Goal: Task Accomplishment & Management: Complete application form

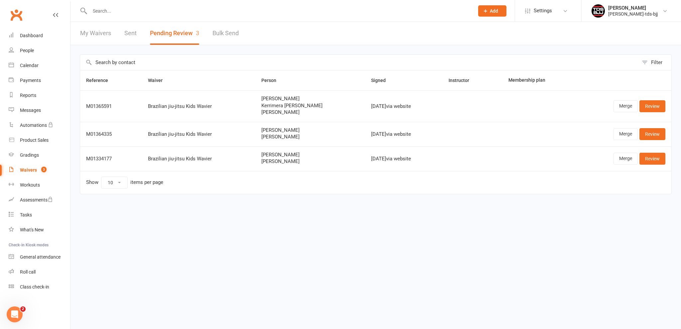
click at [110, 14] on input "text" at bounding box center [279, 10] width 382 height 9
type input "K"
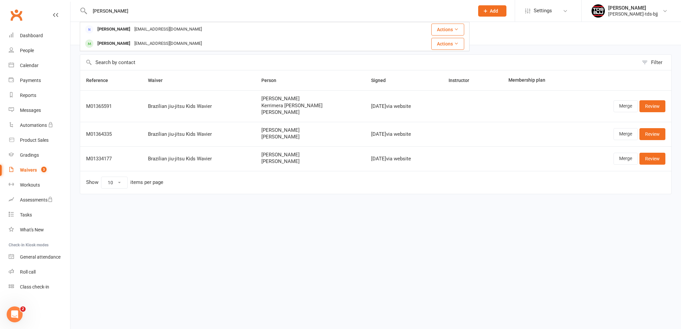
type input "[PERSON_NAME]"
click at [31, 173] on link "Waivers 3" at bounding box center [39, 170] width 61 height 15
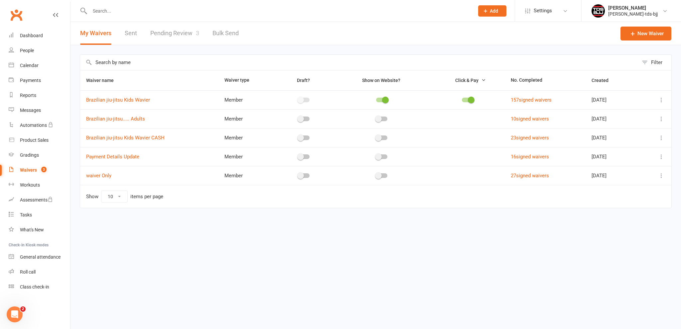
click at [169, 30] on link "Pending Review 3" at bounding box center [174, 33] width 49 height 23
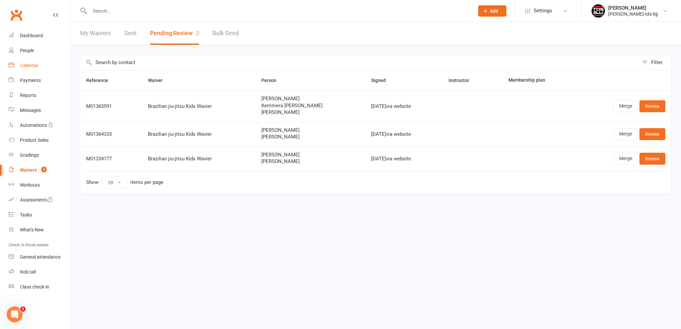
click at [21, 70] on link "Calendar" at bounding box center [39, 65] width 61 height 15
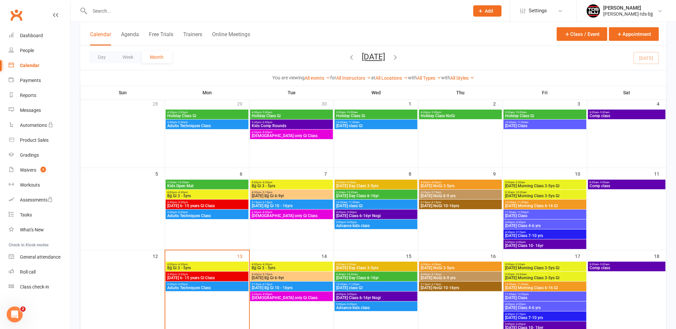
scroll to position [100, 0]
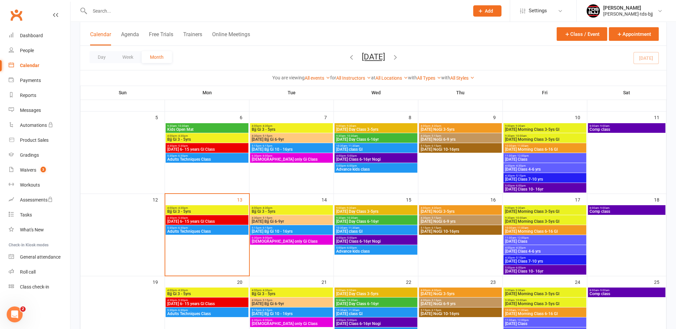
click at [277, 212] on span "Bjj Gi 3 - 5yrs" at bounding box center [291, 212] width 80 height 4
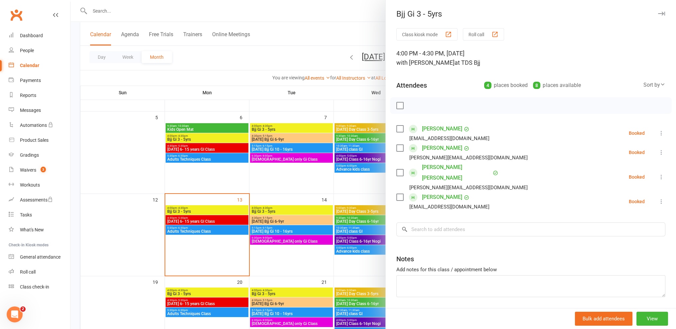
click at [271, 129] on div at bounding box center [372, 164] width 605 height 329
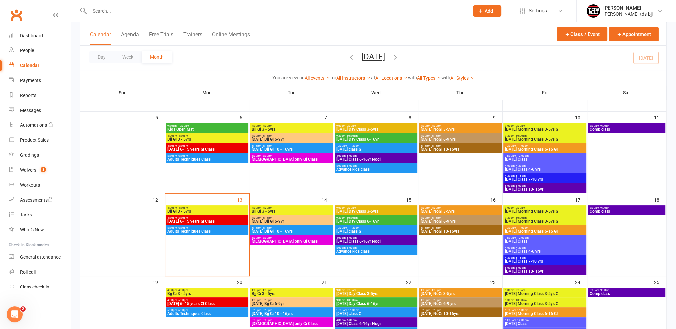
click at [271, 129] on span "Bjj Gi 3 - 5yrs" at bounding box center [291, 130] width 80 height 4
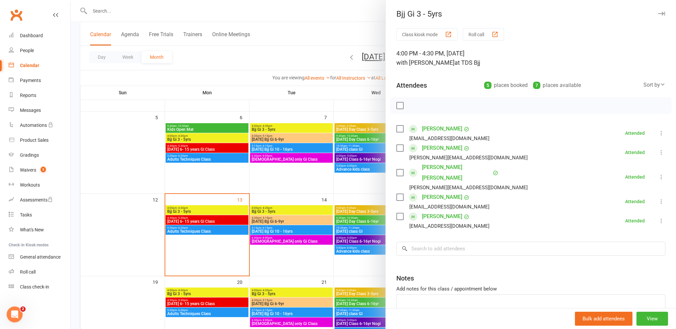
click at [285, 211] on div at bounding box center [372, 164] width 605 height 329
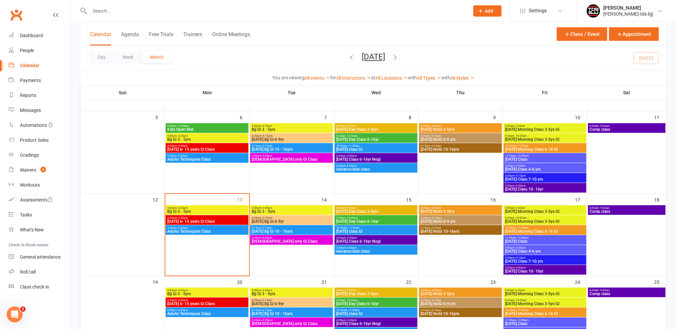
click at [285, 211] on span "Bjj Gi 3 - 5yrs" at bounding box center [291, 212] width 80 height 4
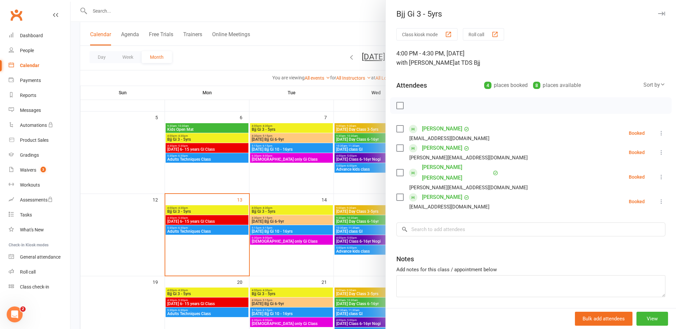
click at [278, 127] on div at bounding box center [372, 164] width 605 height 329
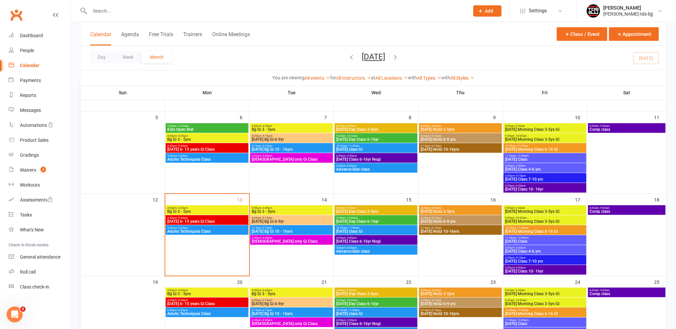
click at [278, 127] on span "4:00pm - 4:30pm" at bounding box center [291, 126] width 80 height 3
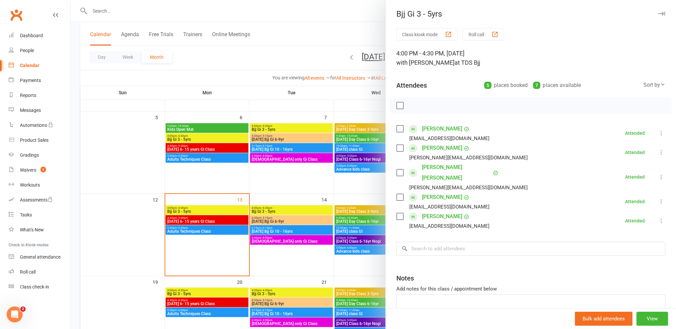
click at [263, 208] on div at bounding box center [372, 164] width 605 height 329
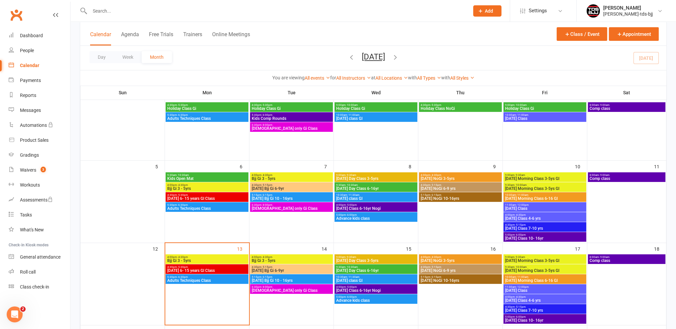
scroll to position [0, 0]
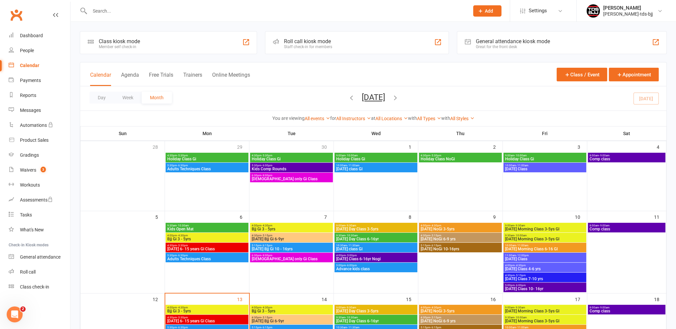
click at [104, 10] on input "text" at bounding box center [276, 10] width 377 height 9
type input "P"
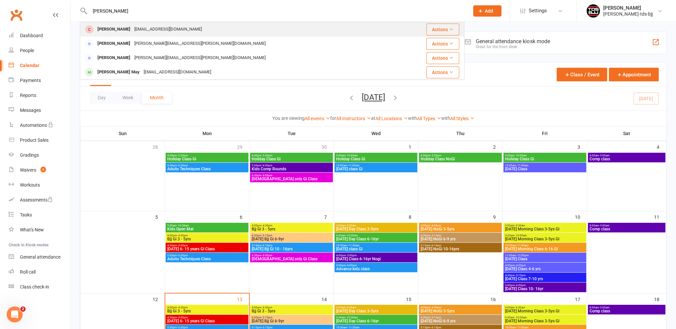
type input "[PERSON_NAME]"
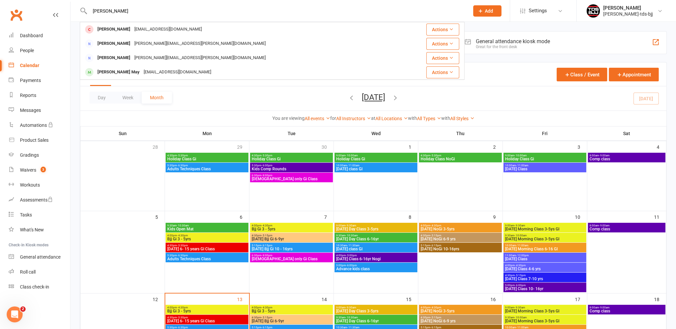
click at [116, 29] on div "[PERSON_NAME]" at bounding box center [113, 30] width 37 height 10
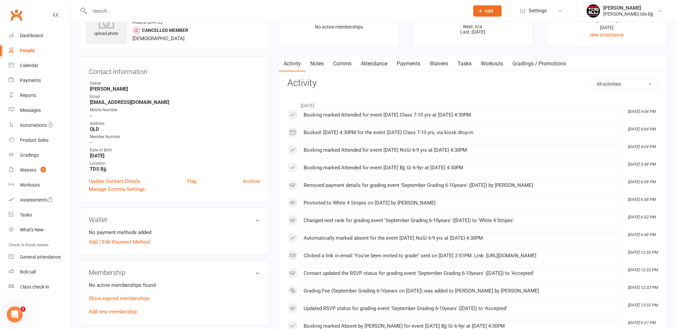
scroll to position [100, 0]
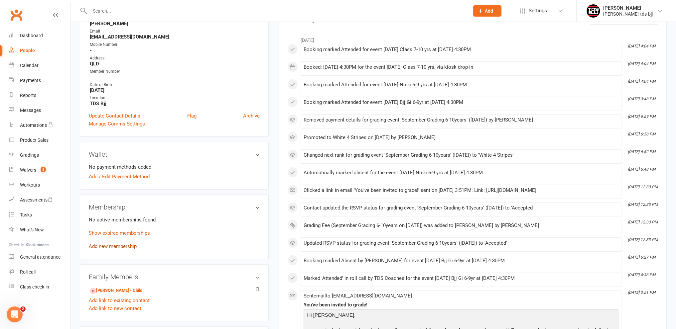
click at [110, 248] on link "Add new membership" at bounding box center [113, 247] width 48 height 6
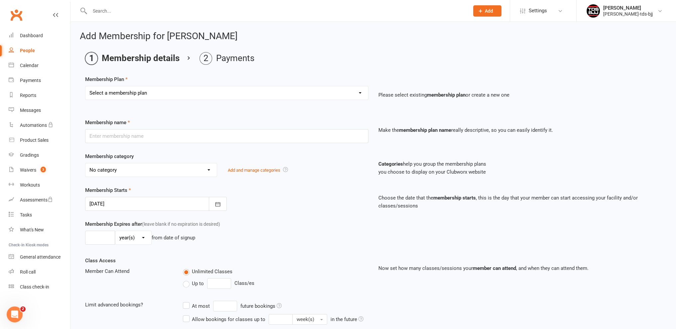
click at [164, 90] on select "Select a membership plan Create new Membership Plan 10xClass Pass - Adults 1xCa…" at bounding box center [226, 92] width 283 height 13
select select "7"
click at [85, 86] on select "Select a membership plan Create new Membership Plan 10xClass Pass - Adults 1xCa…" at bounding box center [226, 92] width 283 height 13
type input "20xClass Pass (6-16yrs) 2 classes p.w"
select select "6"
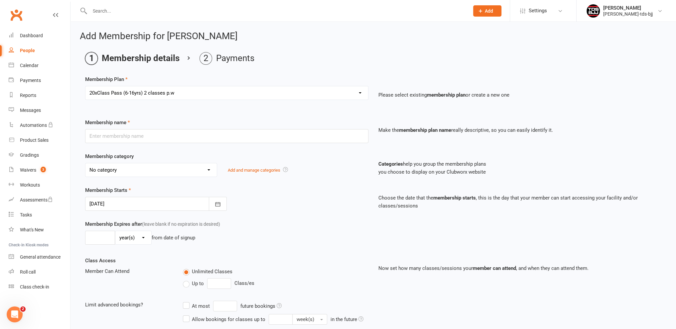
type input "11"
select select "1"
type input "20"
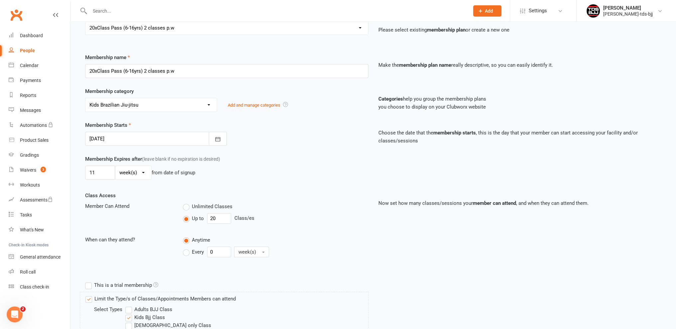
scroll to position [66, 0]
click at [217, 137] on icon "button" at bounding box center [217, 138] width 7 height 7
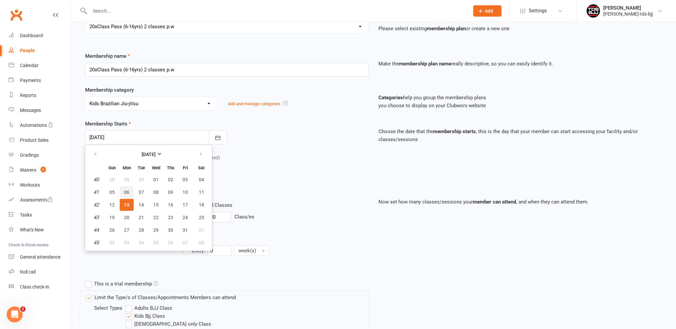
click at [127, 191] on span "06" at bounding box center [126, 192] width 5 height 5
type input "[DATE]"
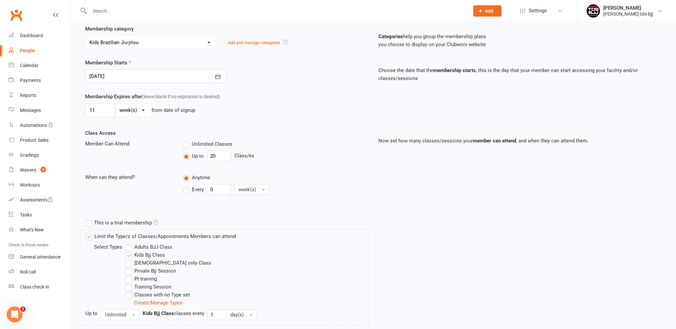
scroll to position [243, 0]
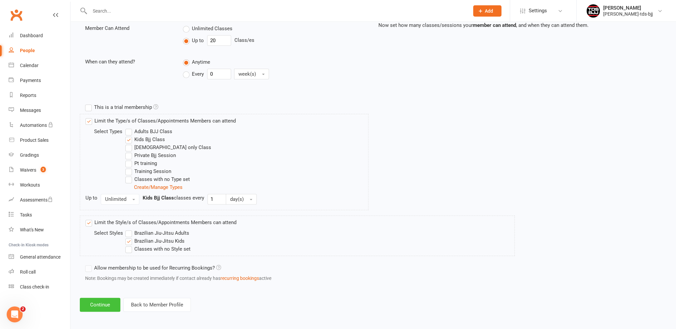
click at [101, 307] on button "Continue" at bounding box center [100, 305] width 41 height 14
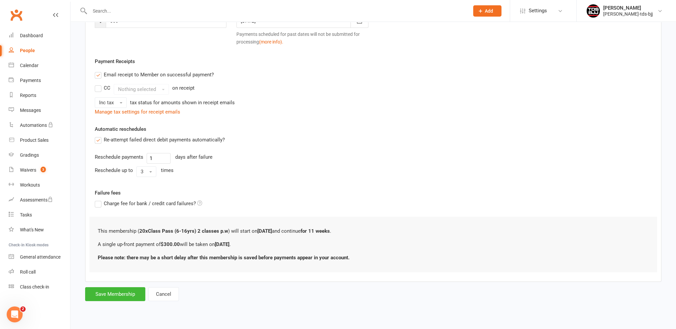
scroll to position [0, 0]
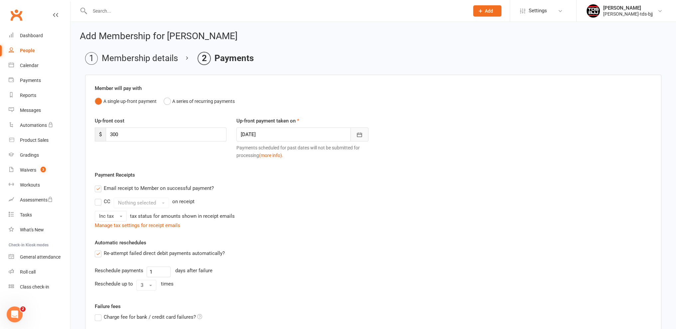
click at [368, 134] on button "button" at bounding box center [359, 135] width 18 height 14
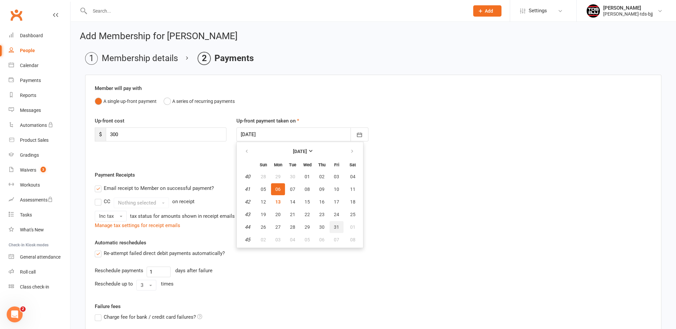
click at [335, 228] on span "31" at bounding box center [336, 227] width 5 height 5
type input "[DATE]"
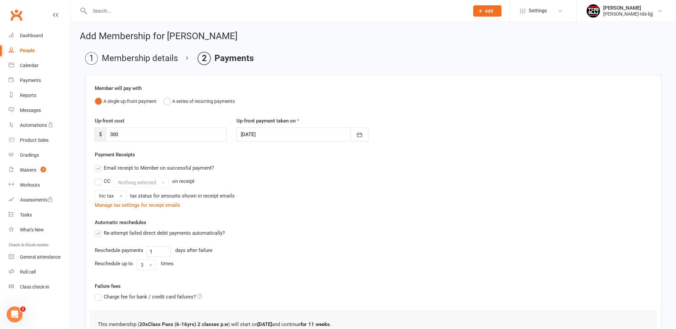
click at [95, 170] on label "Email receipt to Member on successful payment?" at bounding box center [154, 168] width 119 height 8
click at [95, 164] on input "Email receipt to Member on successful payment?" at bounding box center [97, 164] width 4 height 0
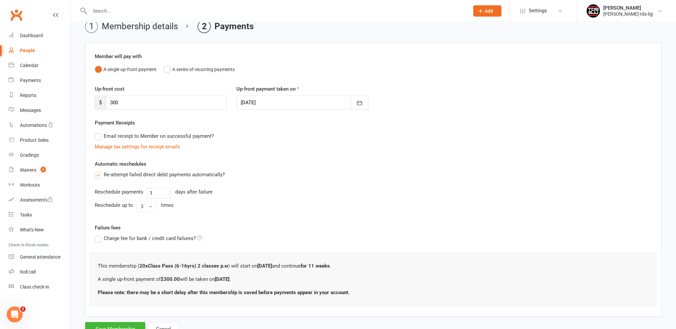
scroll to position [58, 0]
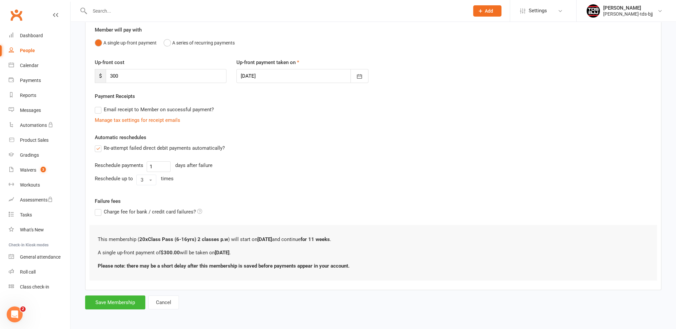
click at [99, 146] on label "Re-attempt failed direct debit payments automatically?" at bounding box center [160, 148] width 130 height 8
click at [99, 144] on input "Re-attempt failed direct debit payments automatically?" at bounding box center [97, 144] width 4 height 0
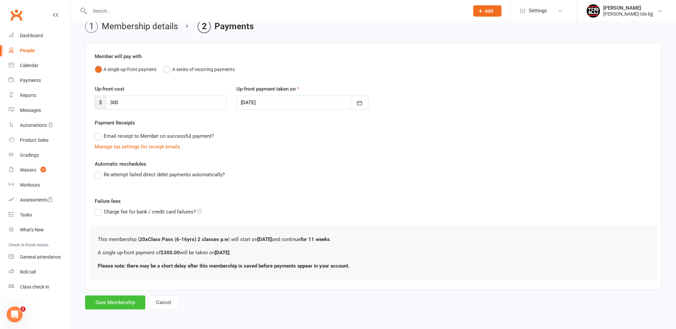
click at [122, 303] on button "Save Membership" at bounding box center [115, 303] width 60 height 14
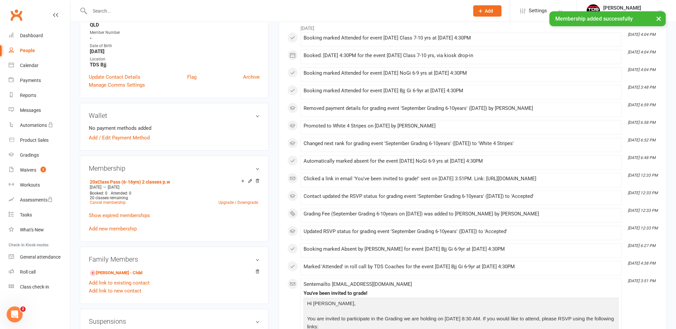
scroll to position [199, 0]
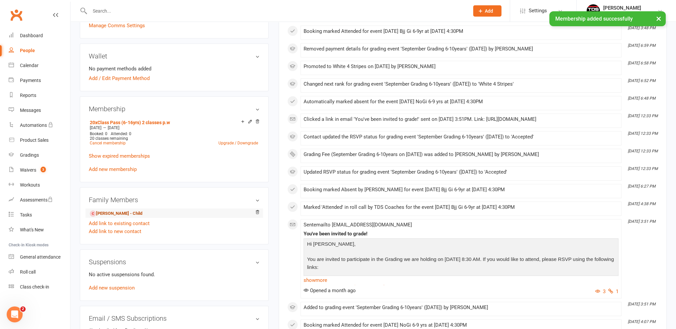
click at [111, 215] on link "[PERSON_NAME] - Child" at bounding box center [116, 213] width 53 height 7
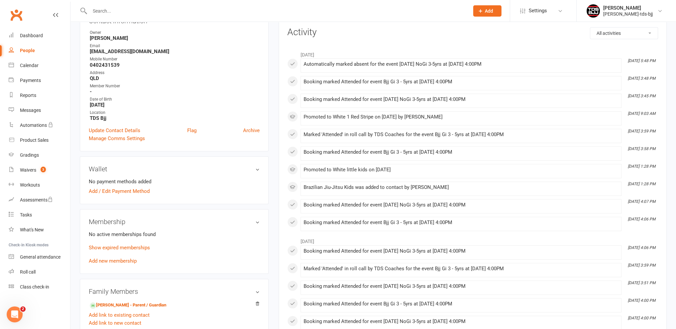
scroll to position [100, 0]
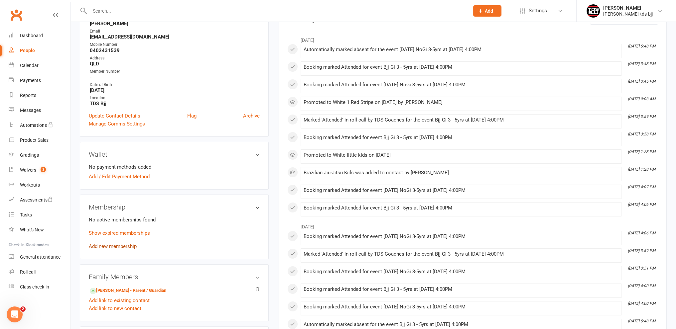
click at [105, 248] on link "Add new membership" at bounding box center [113, 247] width 48 height 6
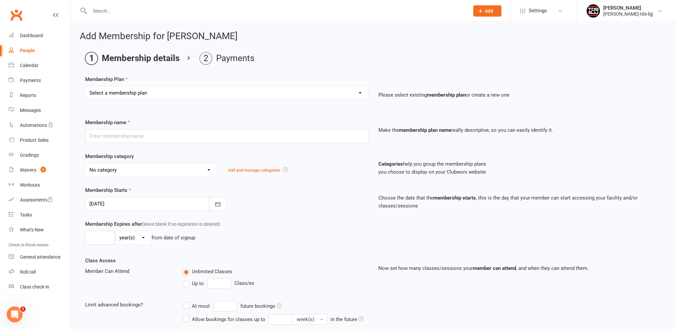
click at [143, 95] on select "Select a membership plan Create new Membership Plan 10xClass Pass - Adults 1xCa…" at bounding box center [226, 92] width 283 height 13
select select "5"
click at [85, 86] on select "Select a membership plan Create new Membership Plan 10xClass Pass - Adults 1xCa…" at bounding box center [226, 92] width 283 height 13
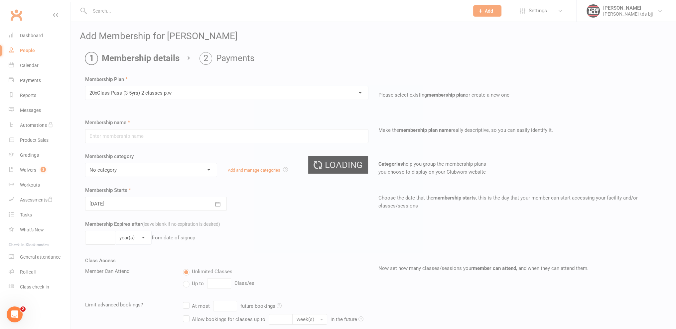
type input "20xClass Pass (3-5yrs) 2 classes p.w"
select select "6"
type input "11"
select select "1"
type input "20"
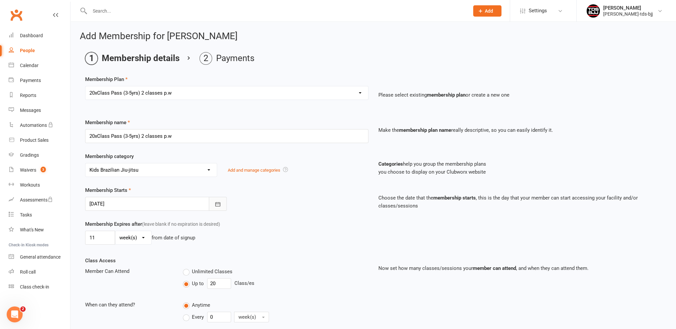
click at [214, 206] on icon "button" at bounding box center [217, 204] width 7 height 7
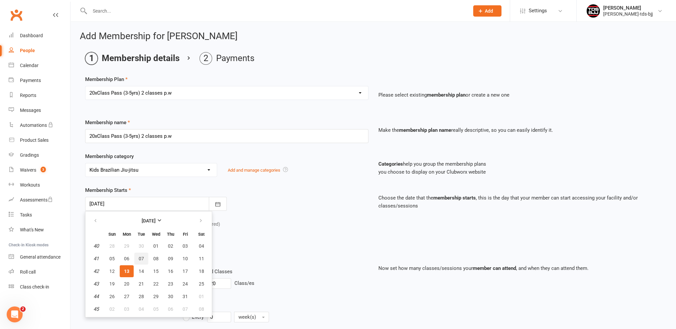
click at [140, 256] on span "07" at bounding box center [141, 258] width 5 height 5
type input "[DATE]"
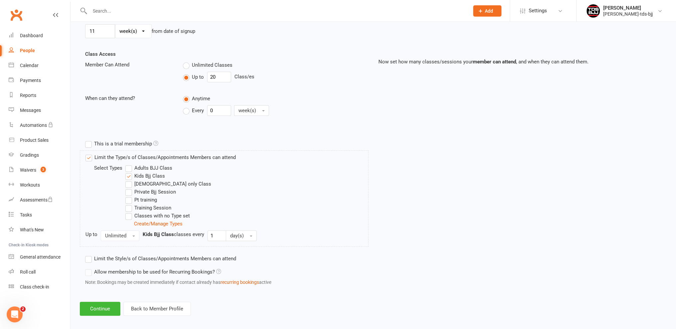
scroll to position [211, 0]
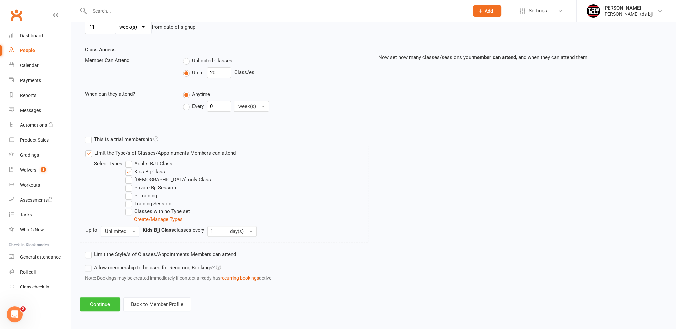
click at [103, 299] on button "Continue" at bounding box center [100, 305] width 41 height 14
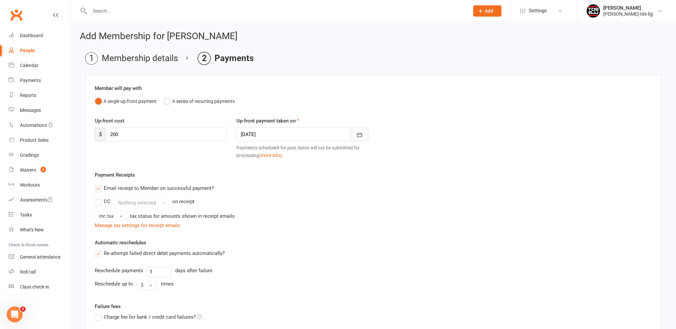
drag, startPoint x: 360, startPoint y: 131, endPoint x: 343, endPoint y: 180, distance: 52.2
click at [360, 132] on icon "button" at bounding box center [359, 135] width 7 height 7
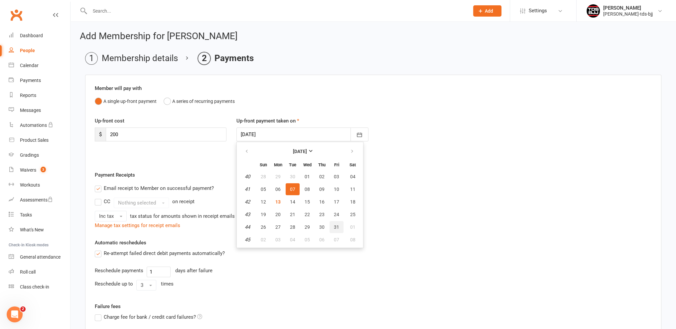
click at [337, 227] on span "31" at bounding box center [336, 227] width 5 height 5
type input "[DATE]"
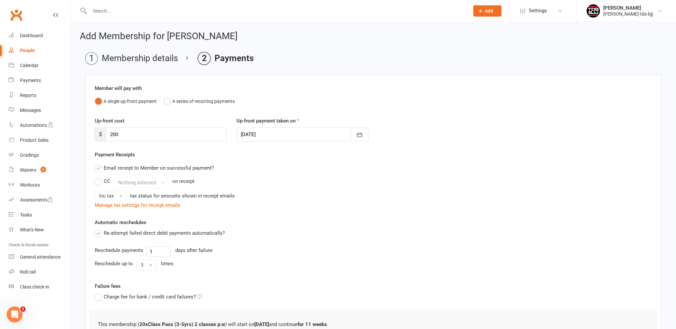
click at [98, 169] on label "Email receipt to Member on successful payment?" at bounding box center [154, 168] width 119 height 8
click at [98, 164] on input "Email receipt to Member on successful payment?" at bounding box center [97, 164] width 4 height 0
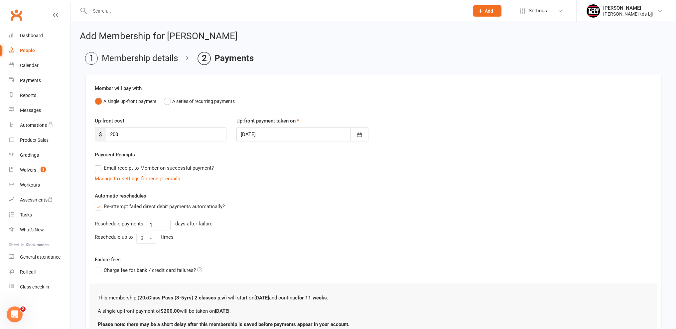
click at [100, 208] on label "Re-attempt failed direct debit payments automatically?" at bounding box center [160, 207] width 130 height 8
click at [99, 203] on input "Re-attempt failed direct debit payments automatically?" at bounding box center [97, 203] width 4 height 0
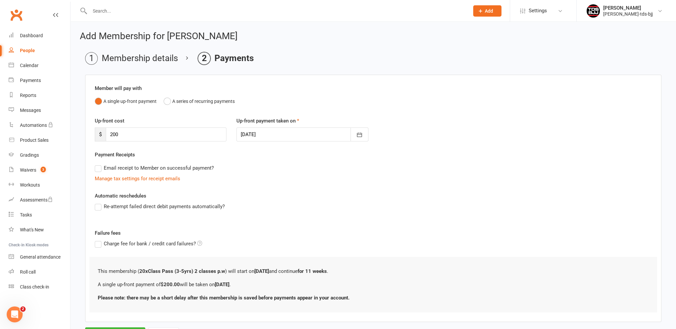
scroll to position [32, 0]
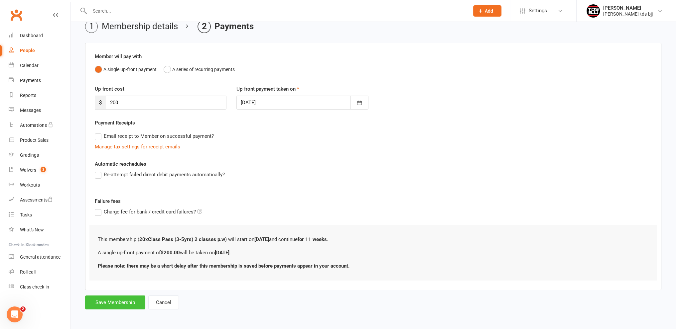
click at [108, 304] on button "Save Membership" at bounding box center [115, 303] width 60 height 14
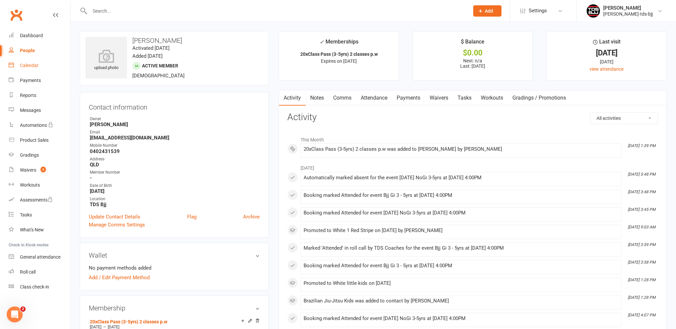
click at [31, 68] on div "Calendar" at bounding box center [29, 65] width 19 height 5
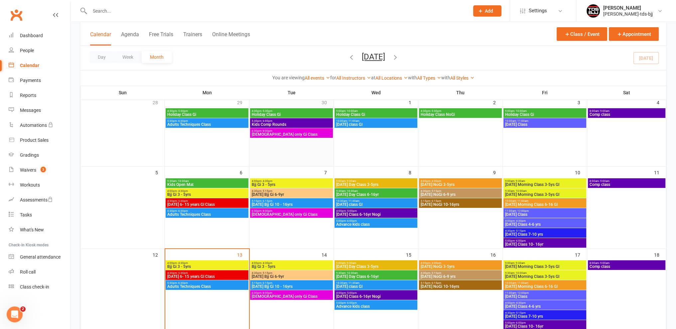
scroll to position [33, 0]
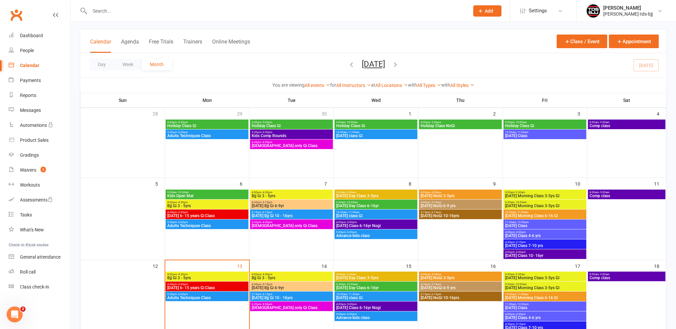
click at [279, 193] on span "4:00pm - 4:30pm" at bounding box center [291, 192] width 80 height 3
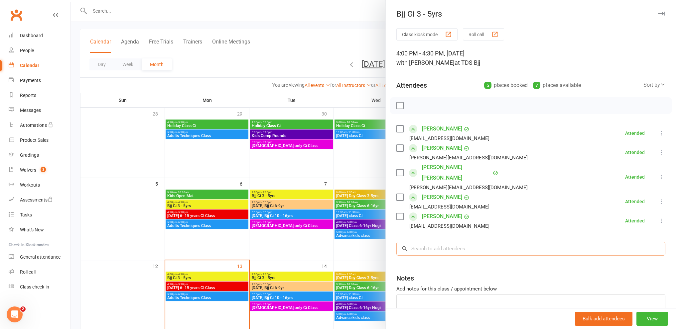
click at [433, 242] on input "search" at bounding box center [530, 249] width 269 height 14
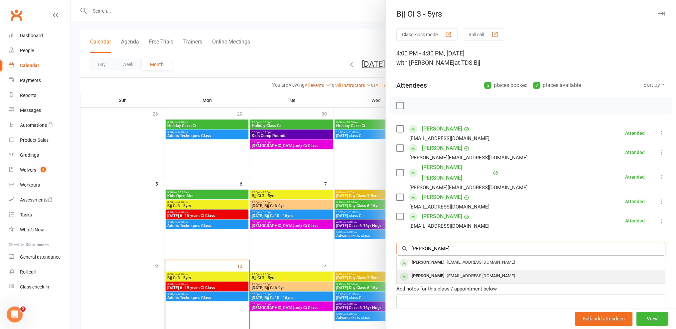
type input "[PERSON_NAME]"
click at [427, 272] on div "[PERSON_NAME]" at bounding box center [428, 277] width 38 height 10
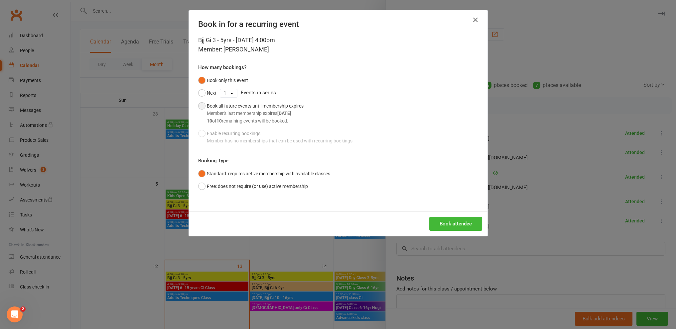
click at [207, 106] on div "Book all future events until membership expires Member's last membership expire…" at bounding box center [255, 113] width 97 height 22
click at [442, 222] on button "Book attendee" at bounding box center [455, 224] width 53 height 14
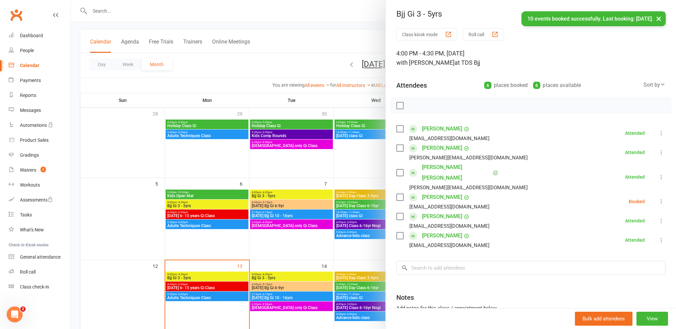
click at [658, 198] on icon at bounding box center [661, 201] width 7 height 7
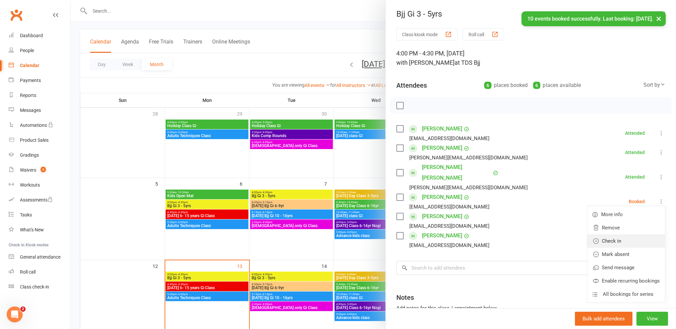
click at [606, 235] on link "Check in" at bounding box center [626, 241] width 78 height 13
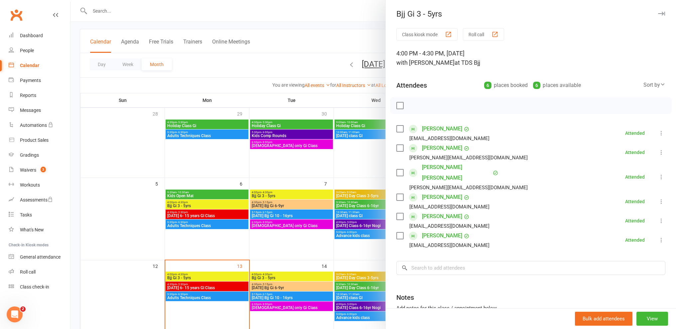
click at [295, 252] on div at bounding box center [372, 164] width 605 height 329
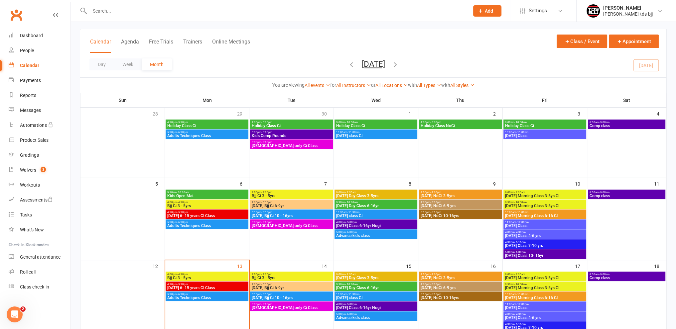
click at [454, 194] on span "[DATE] NoGi 3-5yrs" at bounding box center [460, 196] width 80 height 4
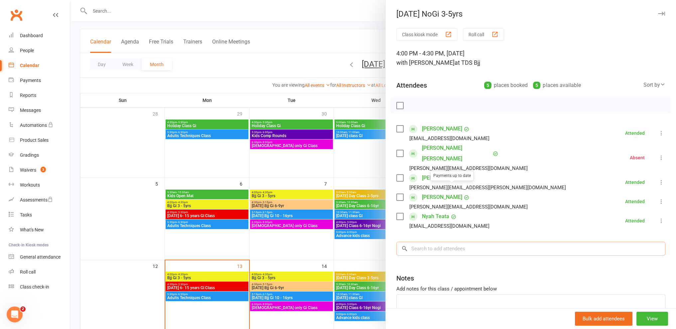
click at [432, 242] on input "search" at bounding box center [530, 249] width 269 height 14
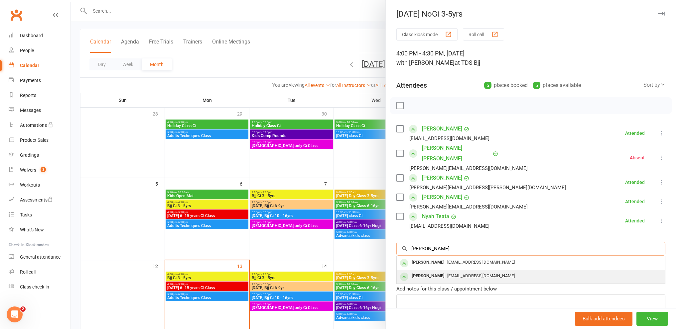
type input "[PERSON_NAME]"
click at [425, 272] on div "[PERSON_NAME]" at bounding box center [428, 277] width 38 height 10
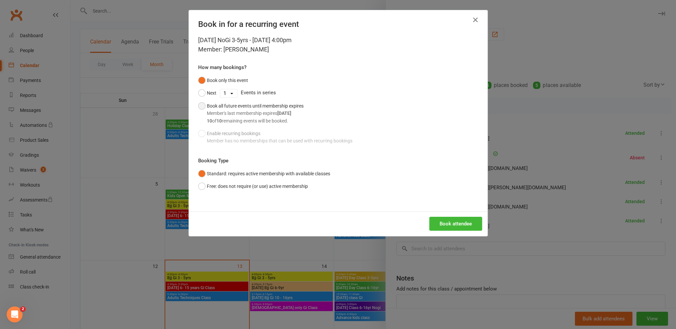
click at [235, 105] on div "Book all future events until membership expires Member's last membership expire…" at bounding box center [255, 113] width 97 height 22
click at [448, 220] on button "Book attendee" at bounding box center [455, 224] width 53 height 14
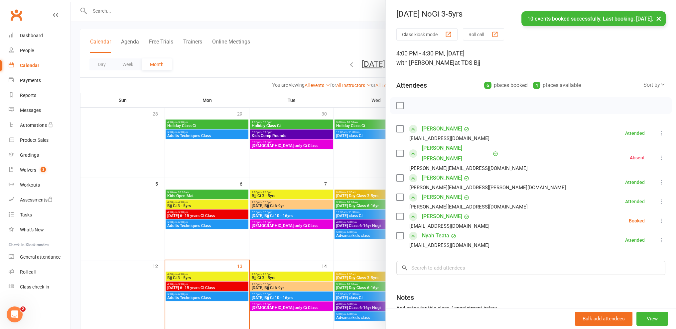
click at [655, 209] on div "Class kiosk mode Roll call 4:00 PM - 4:30 PM, [DATE] with [PERSON_NAME] at TDS …" at bounding box center [531, 198] width 290 height 341
click at [658, 218] on icon at bounding box center [661, 221] width 7 height 7
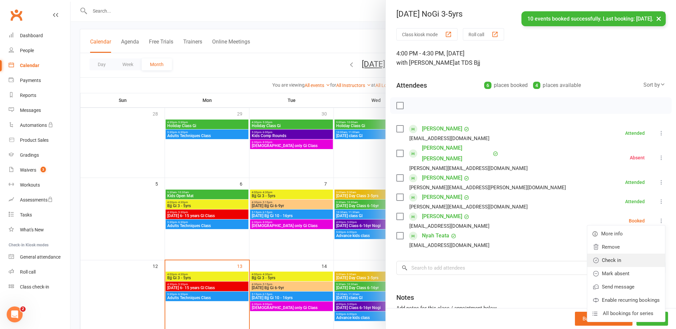
click at [604, 254] on link "Check in" at bounding box center [626, 260] width 78 height 13
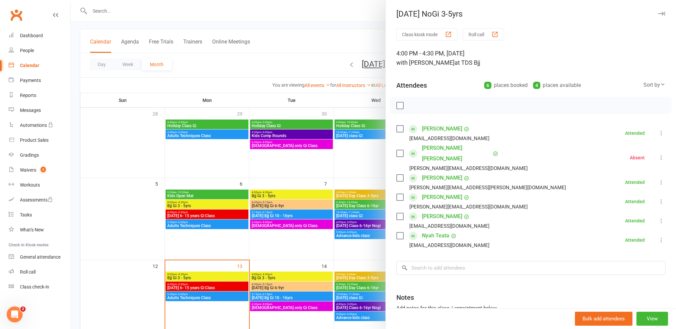
click at [274, 205] on div at bounding box center [372, 164] width 605 height 329
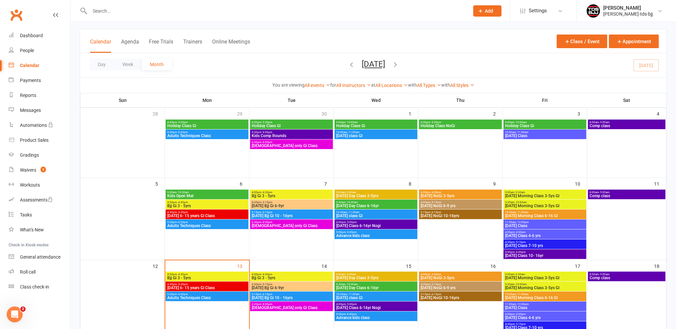
click at [273, 205] on span "[DATE] Bjj Gi 6-9yr" at bounding box center [291, 206] width 80 height 4
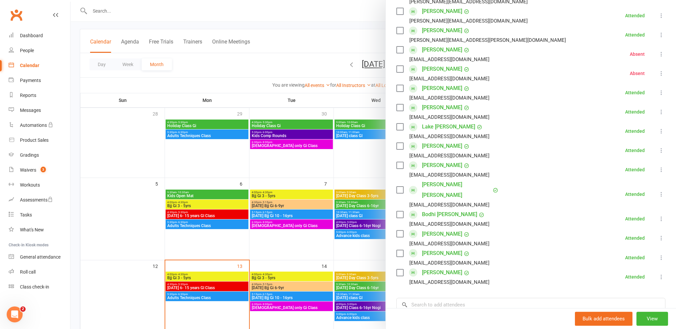
scroll to position [233, 0]
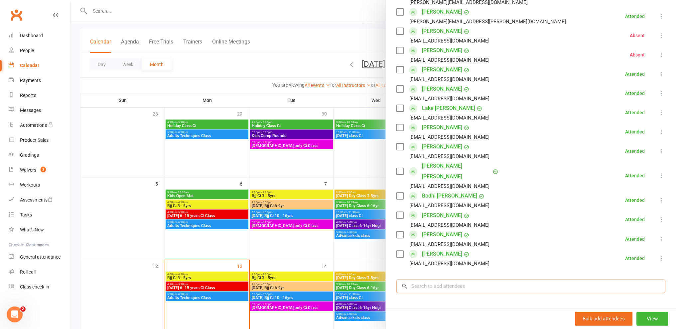
click at [435, 280] on input "search" at bounding box center [530, 287] width 269 height 14
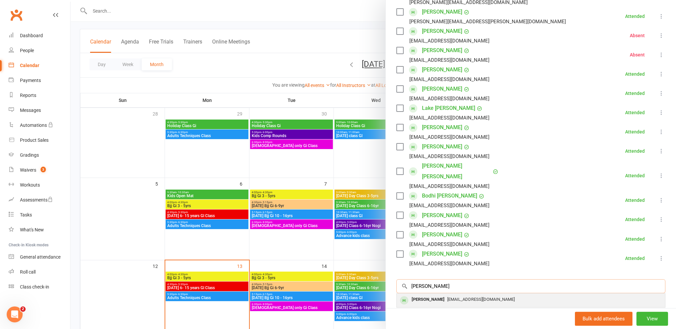
type input "[PERSON_NAME]"
click at [416, 295] on div "[PERSON_NAME]" at bounding box center [428, 300] width 38 height 10
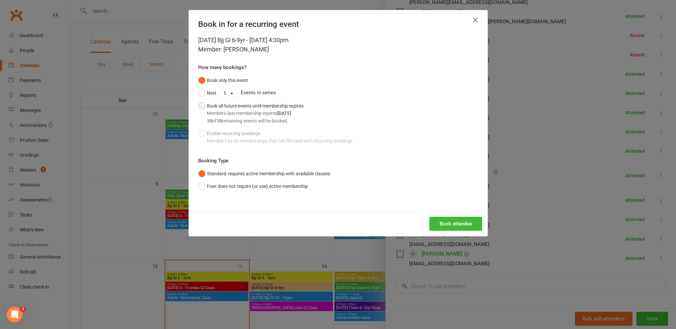
click at [246, 108] on div "Book all future events until membership expires Member's last membership expire…" at bounding box center [255, 113] width 97 height 22
click at [434, 219] on button "Book attendee" at bounding box center [455, 224] width 53 height 14
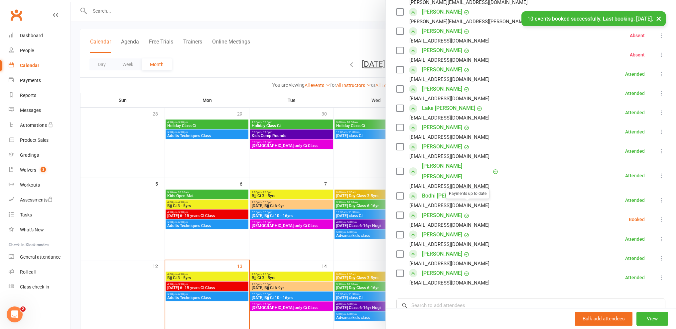
click at [658, 216] on icon at bounding box center [661, 219] width 7 height 7
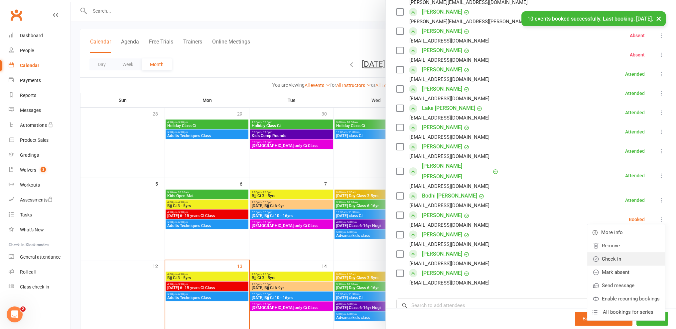
click at [607, 253] on link "Check in" at bounding box center [626, 259] width 78 height 13
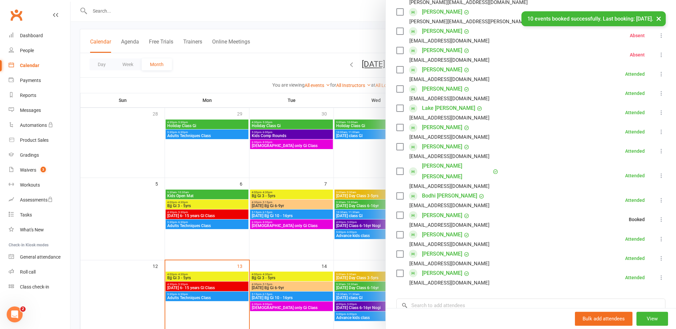
click at [301, 245] on div at bounding box center [372, 164] width 605 height 329
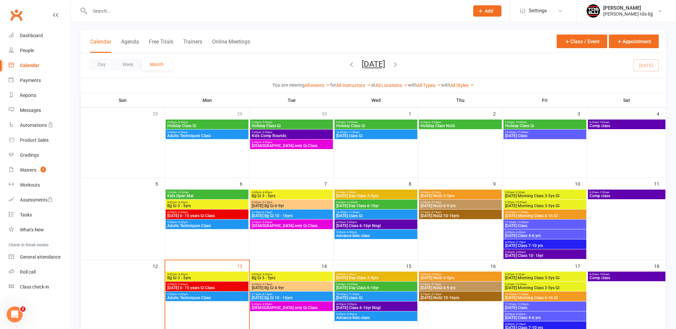
click at [458, 206] on span "[DATE] NoGi 6-9 yrs" at bounding box center [460, 206] width 80 height 4
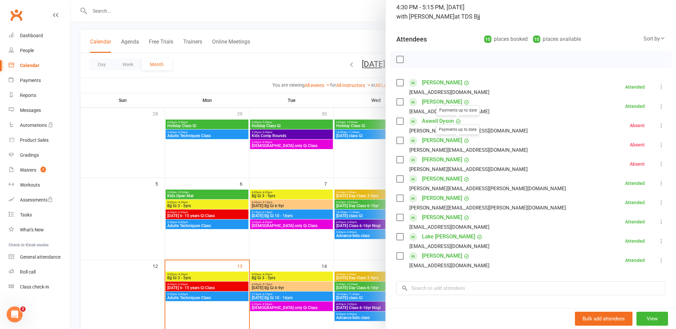
scroll to position [127, 0]
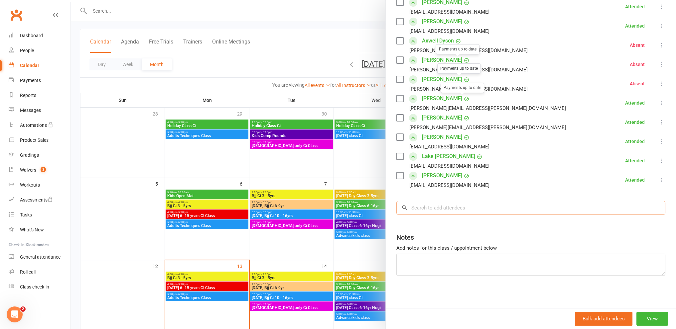
click at [428, 207] on input "search" at bounding box center [530, 208] width 269 height 14
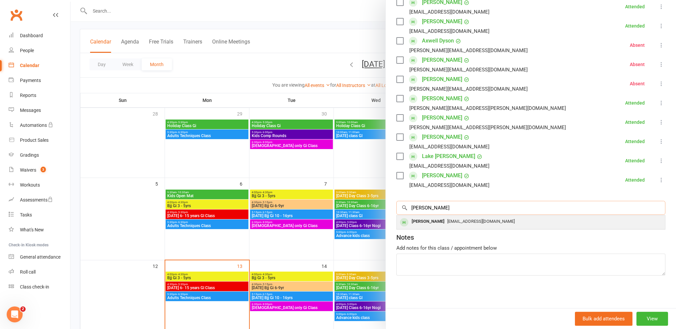
type input "[PERSON_NAME]"
click at [432, 224] on div "[PERSON_NAME]" at bounding box center [428, 222] width 38 height 10
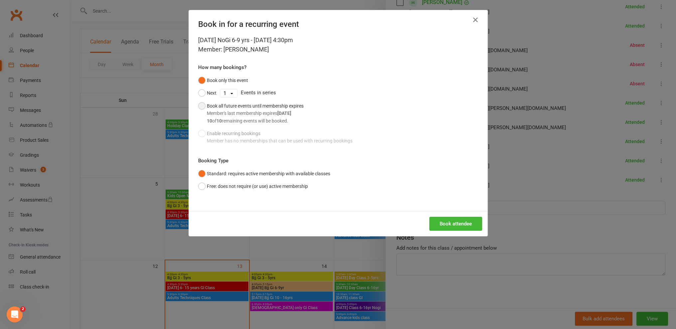
click at [213, 104] on div "Book all future events until membership expires Member's last membership expire…" at bounding box center [255, 113] width 97 height 22
click at [447, 223] on button "Book attendee" at bounding box center [455, 224] width 53 height 14
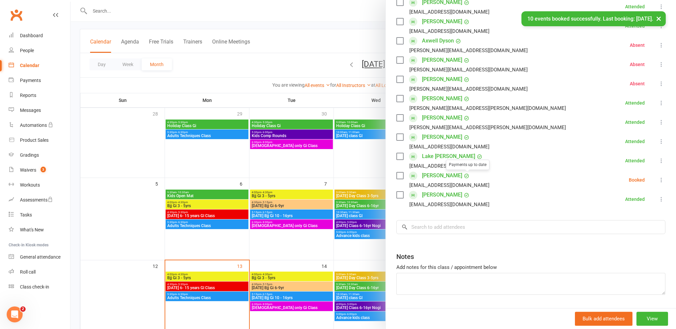
click at [646, 178] on li "[PERSON_NAME] [EMAIL_ADDRESS][DOMAIN_NAME] Booked More info Remove Check in [PE…" at bounding box center [530, 180] width 269 height 19
click at [658, 178] on icon at bounding box center [661, 180] width 7 height 7
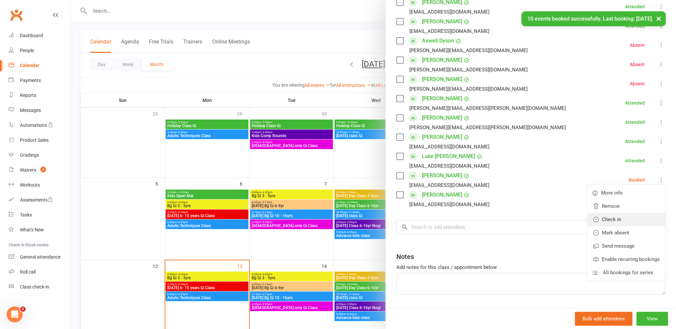
click at [610, 221] on link "Check in" at bounding box center [626, 219] width 78 height 13
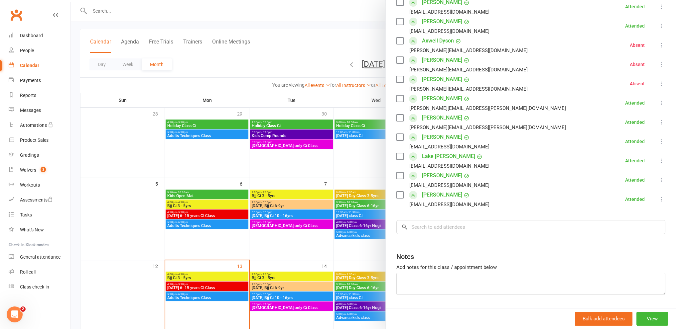
click at [316, 36] on div at bounding box center [372, 164] width 605 height 329
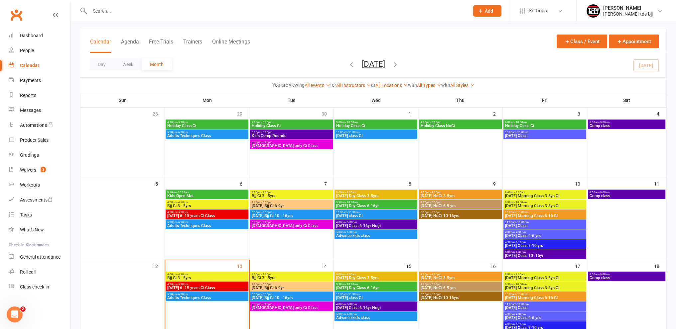
click at [104, 12] on input "text" at bounding box center [276, 10] width 377 height 9
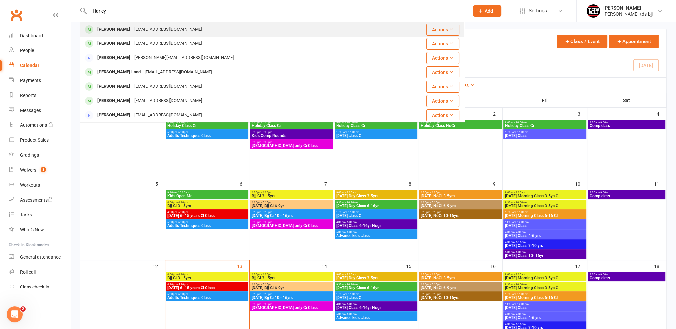
type input "Harley"
click at [129, 30] on div "[PERSON_NAME]" at bounding box center [113, 30] width 37 height 10
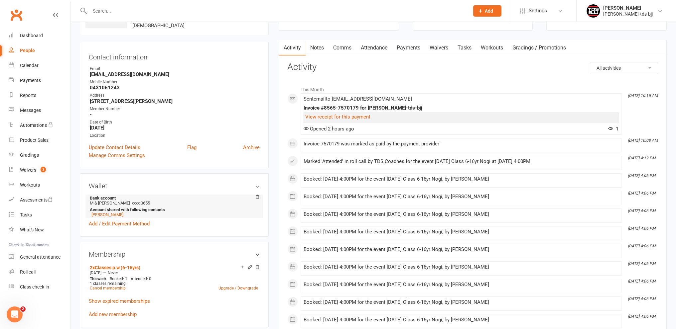
scroll to position [100, 0]
